Goal: Information Seeking & Learning: Learn about a topic

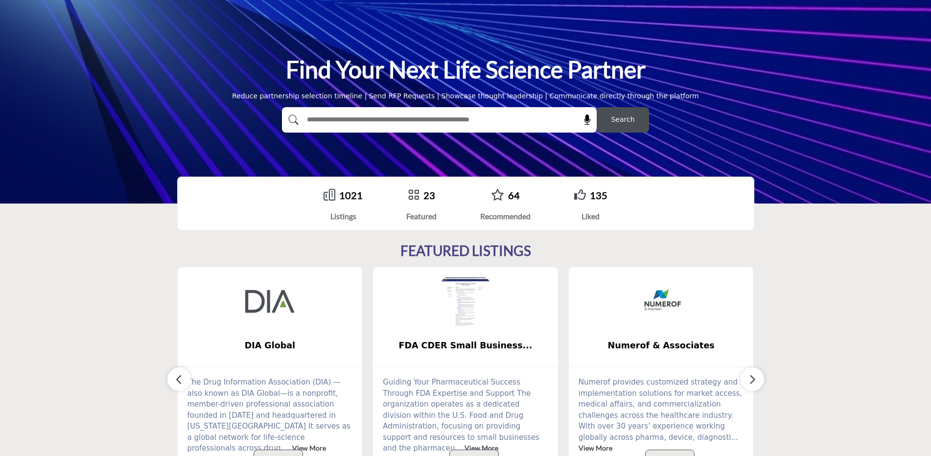
scroll to position [147, 0]
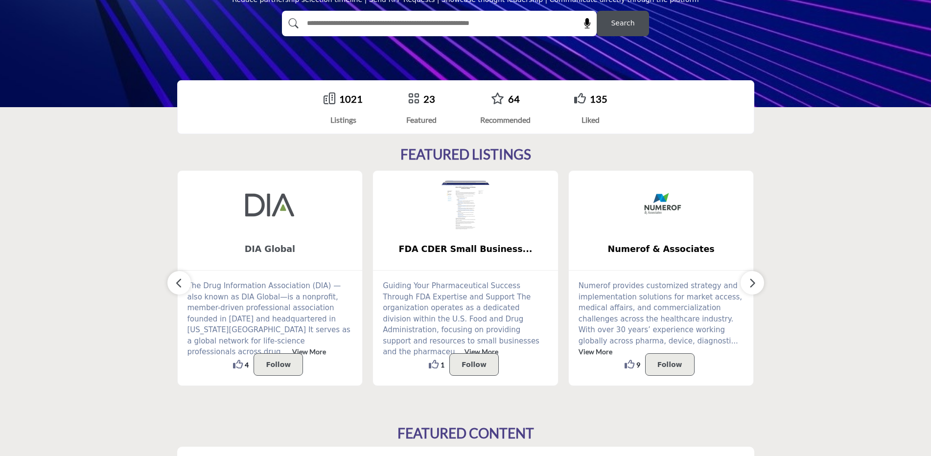
click at [276, 249] on span "DIA Global" at bounding box center [270, 249] width 156 height 13
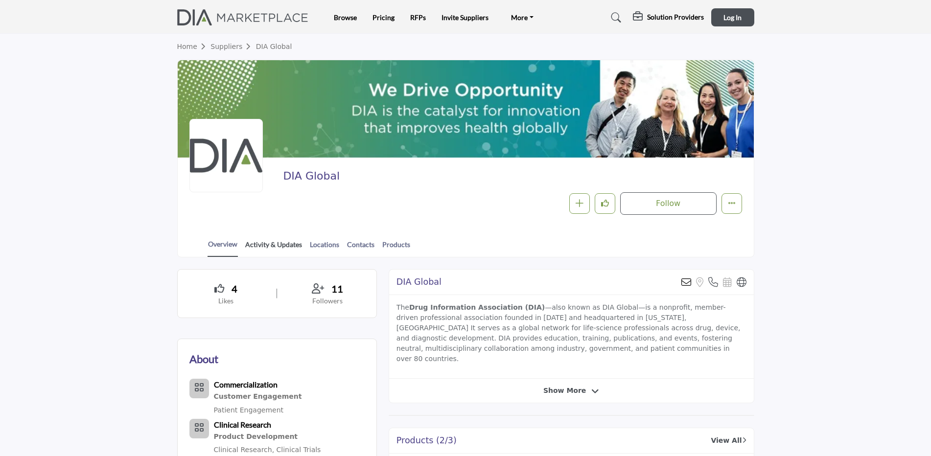
click at [285, 246] on link "Activity & Updates" at bounding box center [274, 247] width 58 height 17
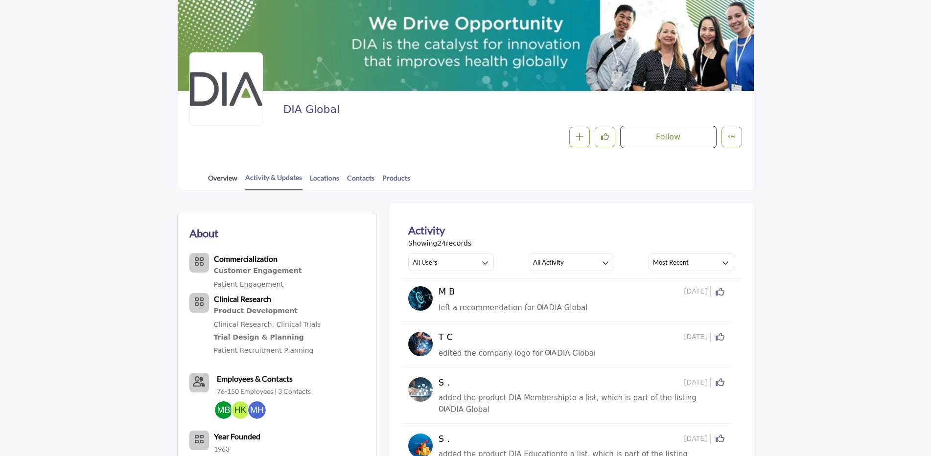
scroll to position [49, 0]
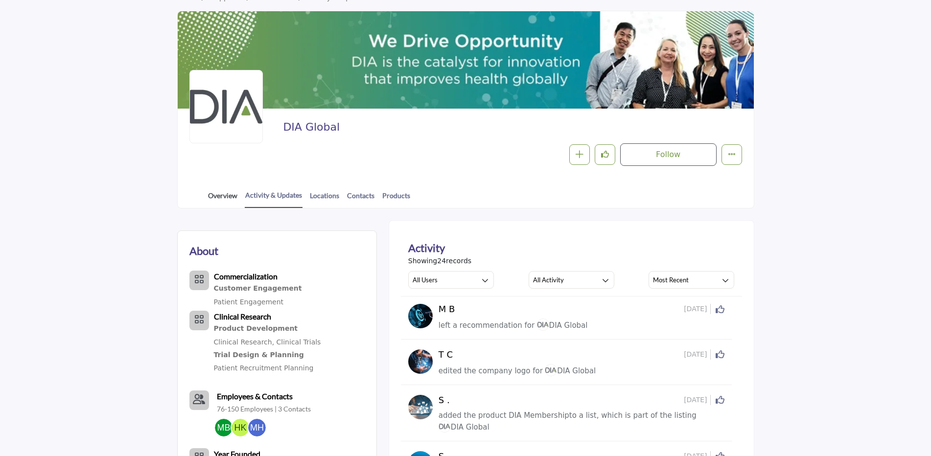
click at [219, 201] on link "Overview" at bounding box center [222, 198] width 30 height 17
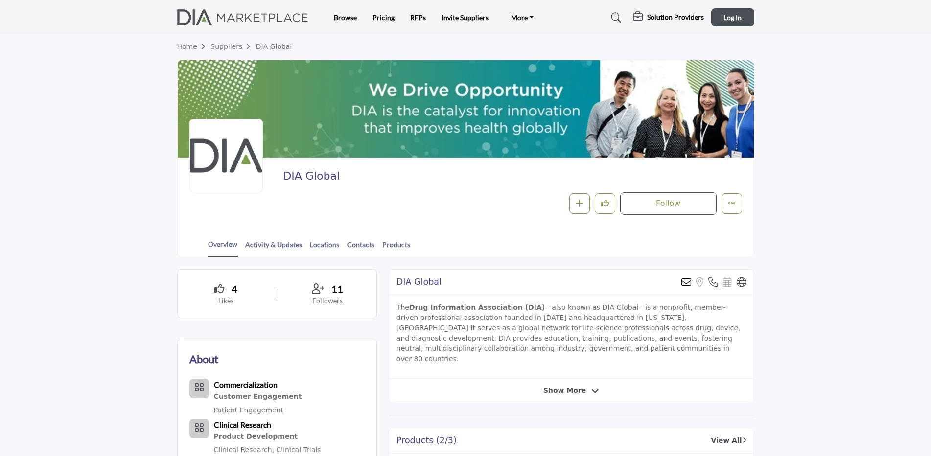
click at [230, 48] on link "Suppliers" at bounding box center [232, 47] width 45 height 8
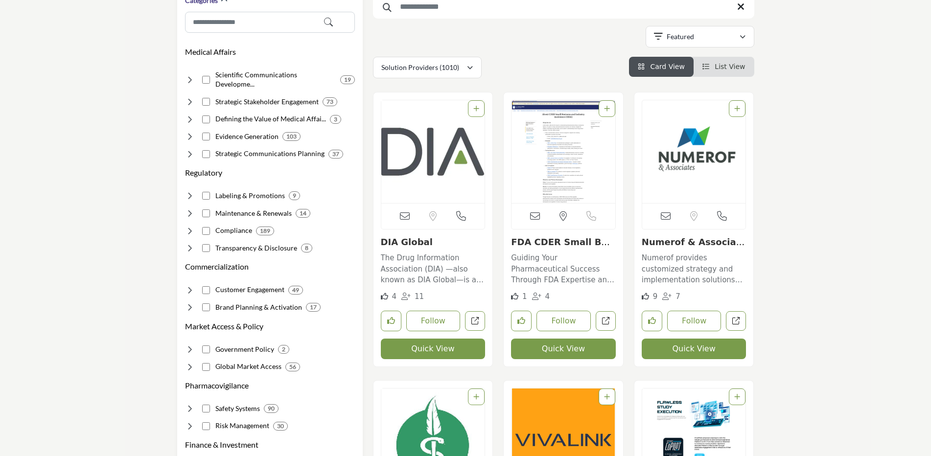
scroll to position [147, 0]
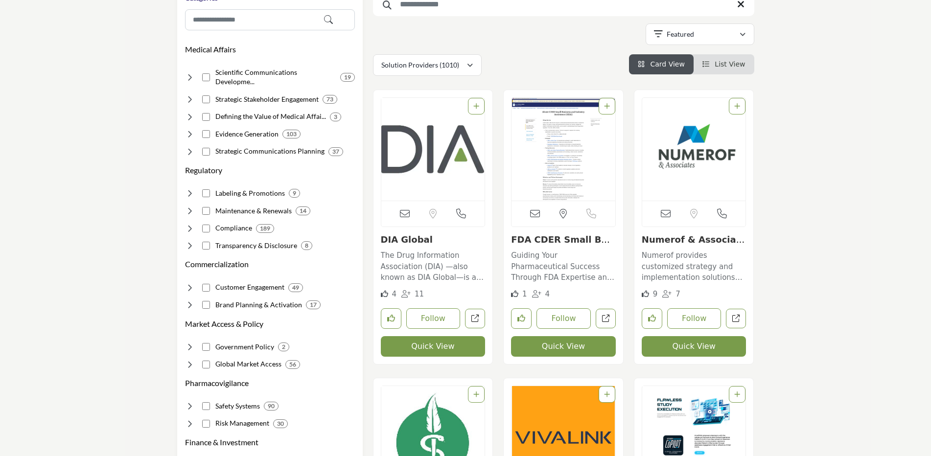
click at [573, 239] on link "FDA CDER Small Busin..." at bounding box center [562, 244] width 102 height 21
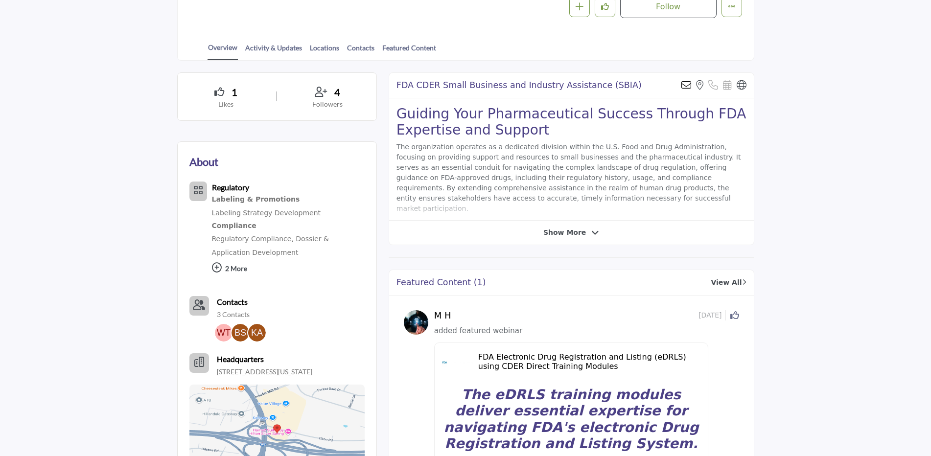
scroll to position [162, 0]
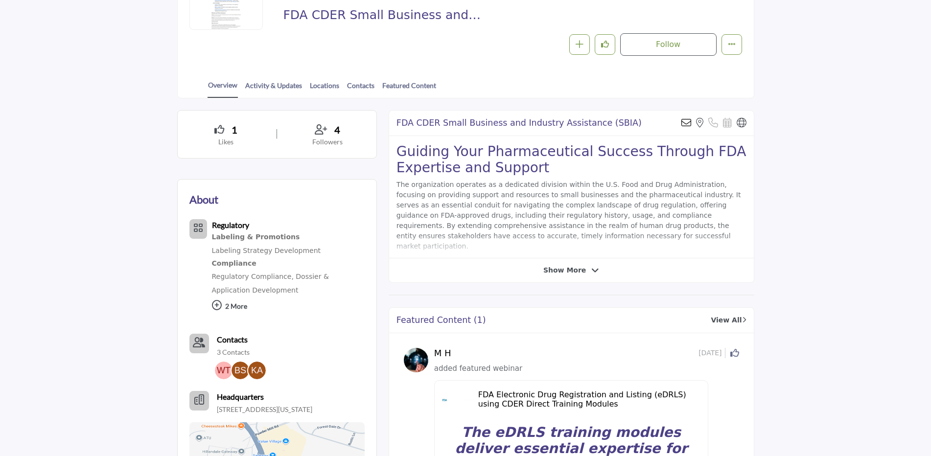
drag, startPoint x: 566, startPoint y: 260, endPoint x: 563, endPoint y: 269, distance: 8.8
click at [566, 261] on div "FDA CDER Small Business and Industry Assistance (SBIA) Send email to the owner …" at bounding box center [572, 196] width 366 height 173
click at [563, 269] on span "Show More" at bounding box center [564, 270] width 43 height 10
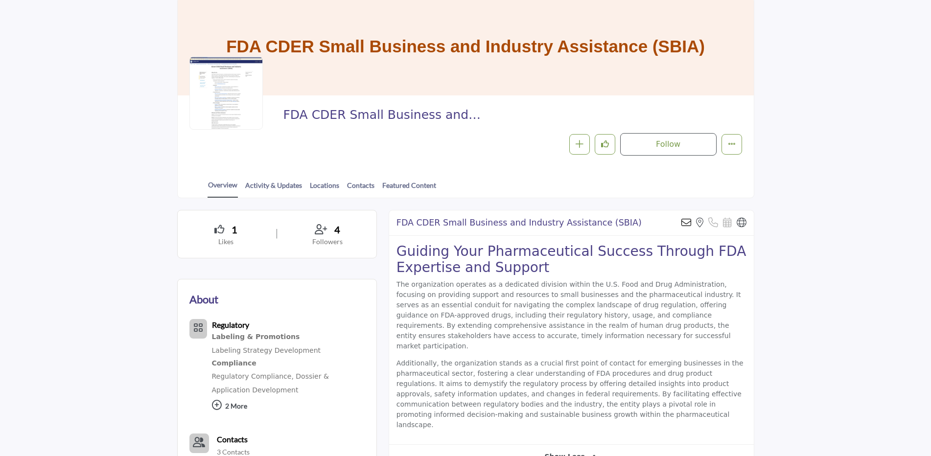
scroll to position [0, 0]
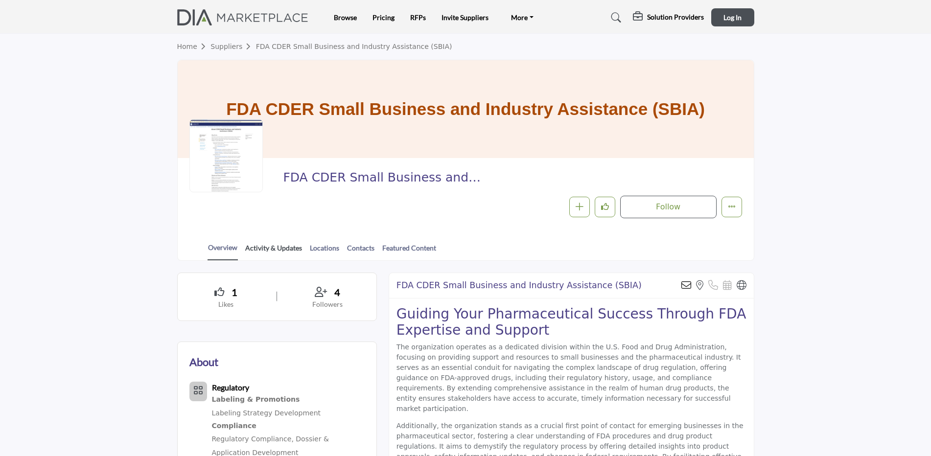
click at [256, 250] on link "Activity & Updates" at bounding box center [274, 251] width 58 height 17
